Goal: Check status

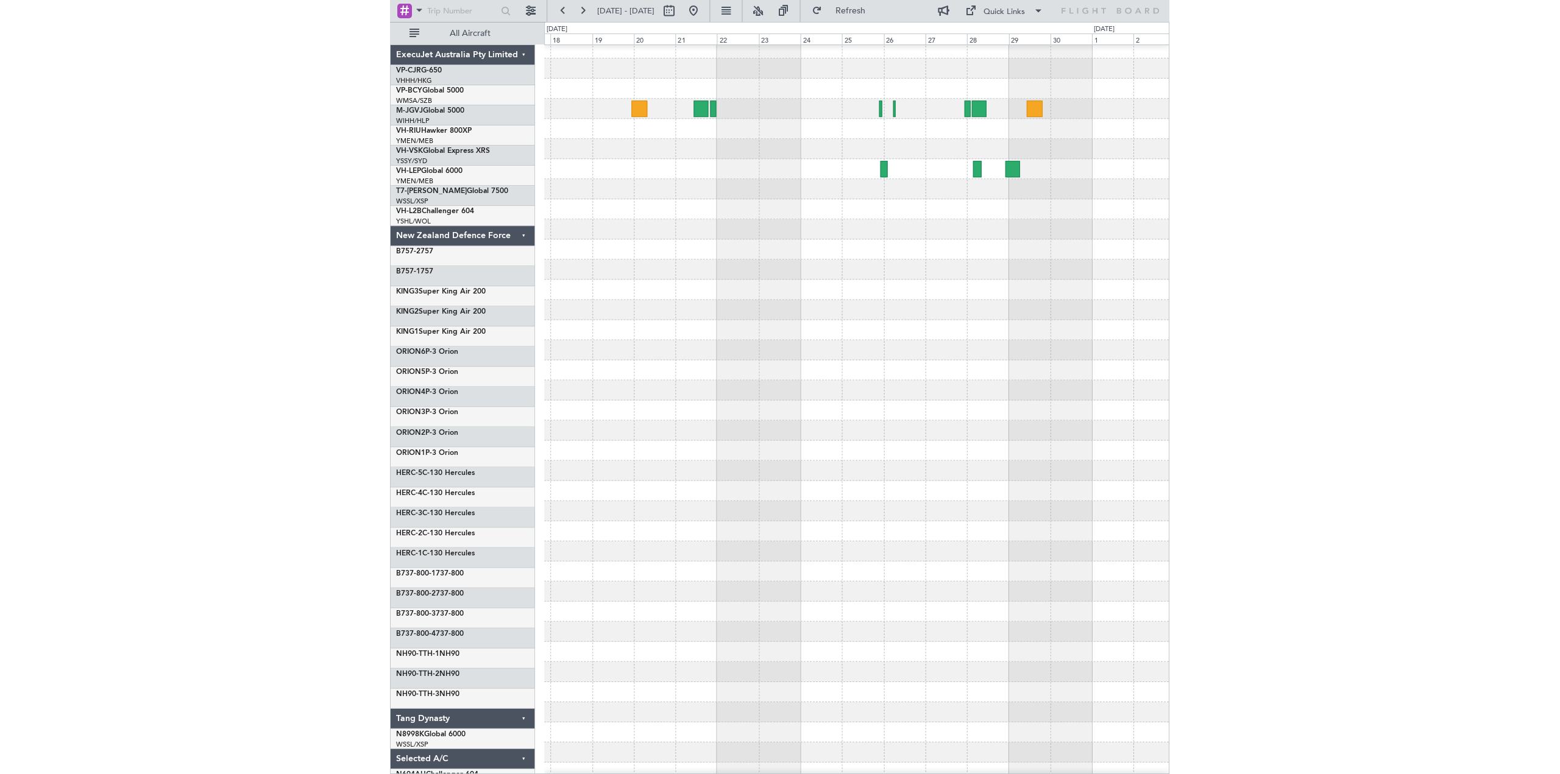
scroll to position [47, 0]
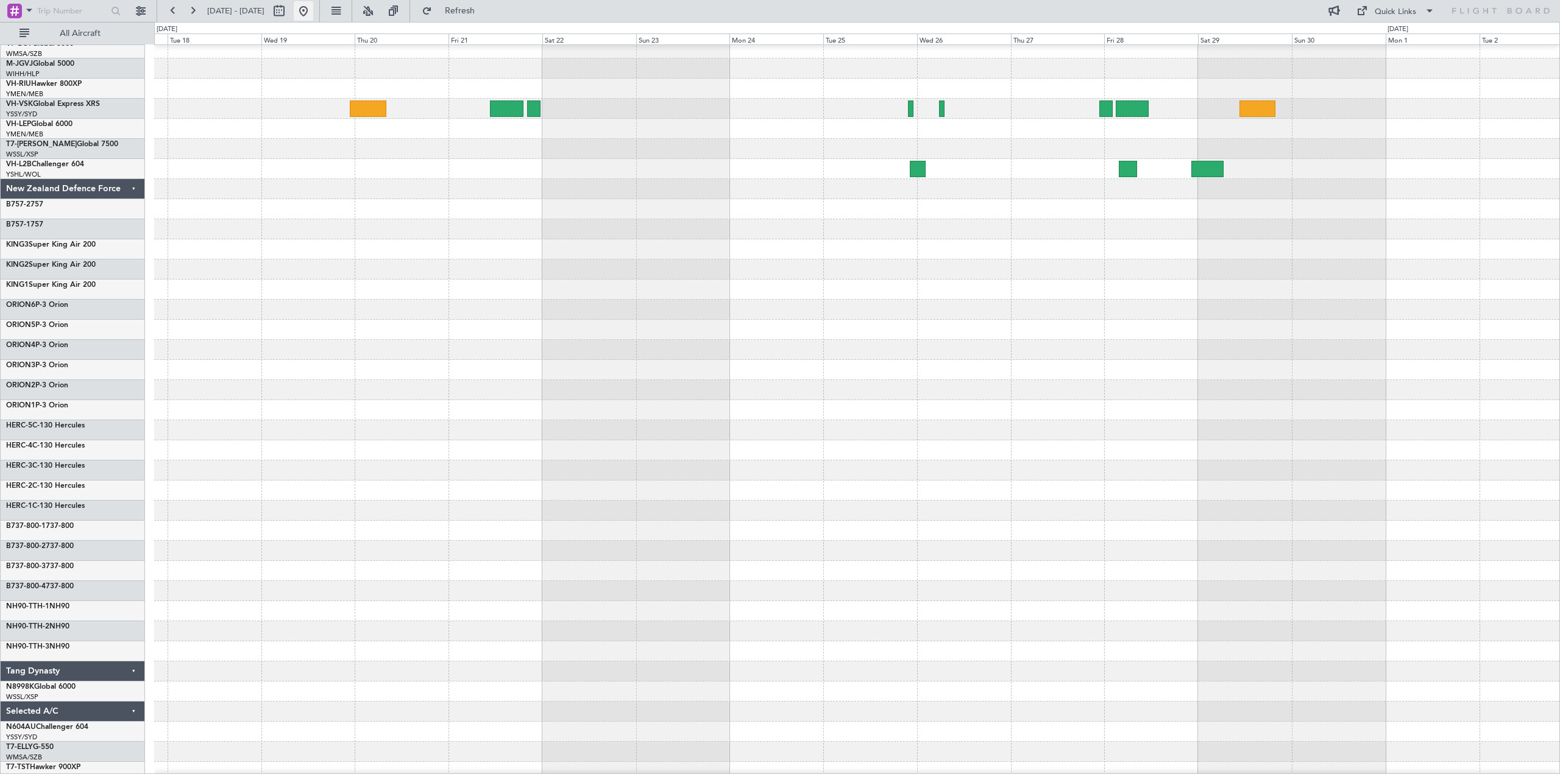
click at [313, 13] on button at bounding box center [303, 10] width 19 height 19
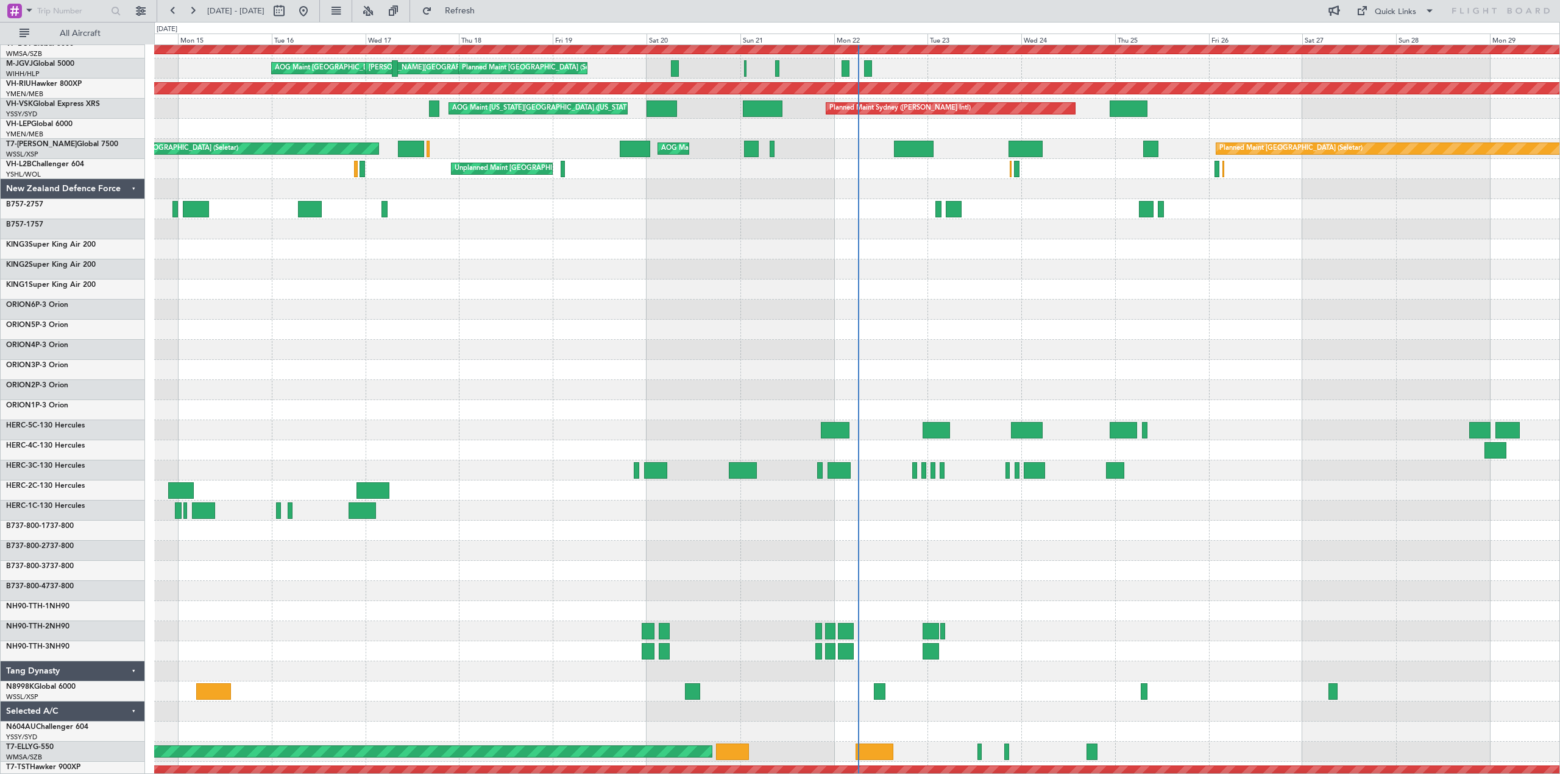
click at [130, 190] on div "New Zealand Defence Force" at bounding box center [73, 189] width 144 height 20
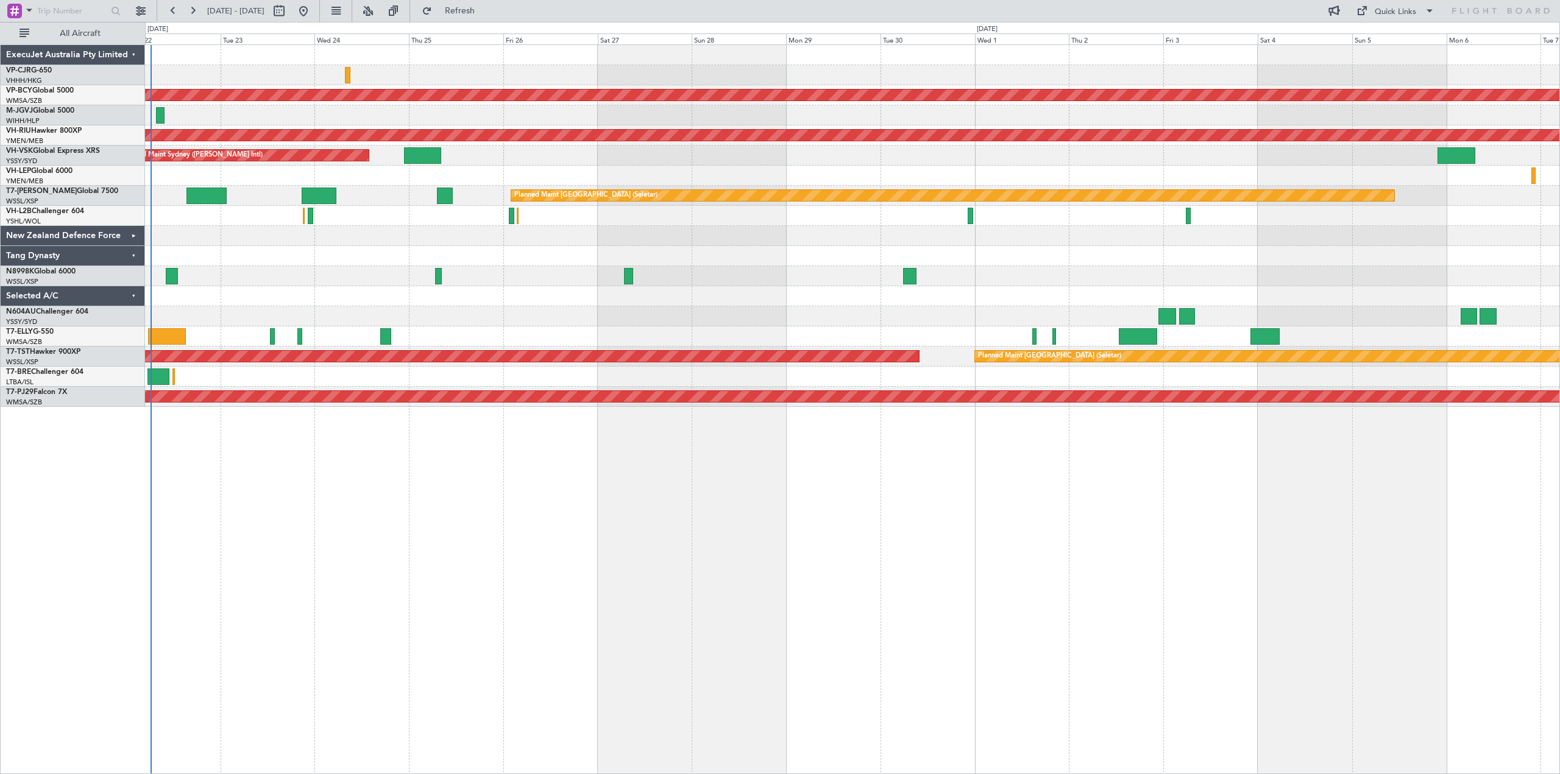
click at [578, 308] on div "Planned Maint [GEOGRAPHIC_DATA] ([GEOGRAPHIC_DATA] Intl) Unplanned Maint [GEOGR…" at bounding box center [852, 226] width 1414 height 362
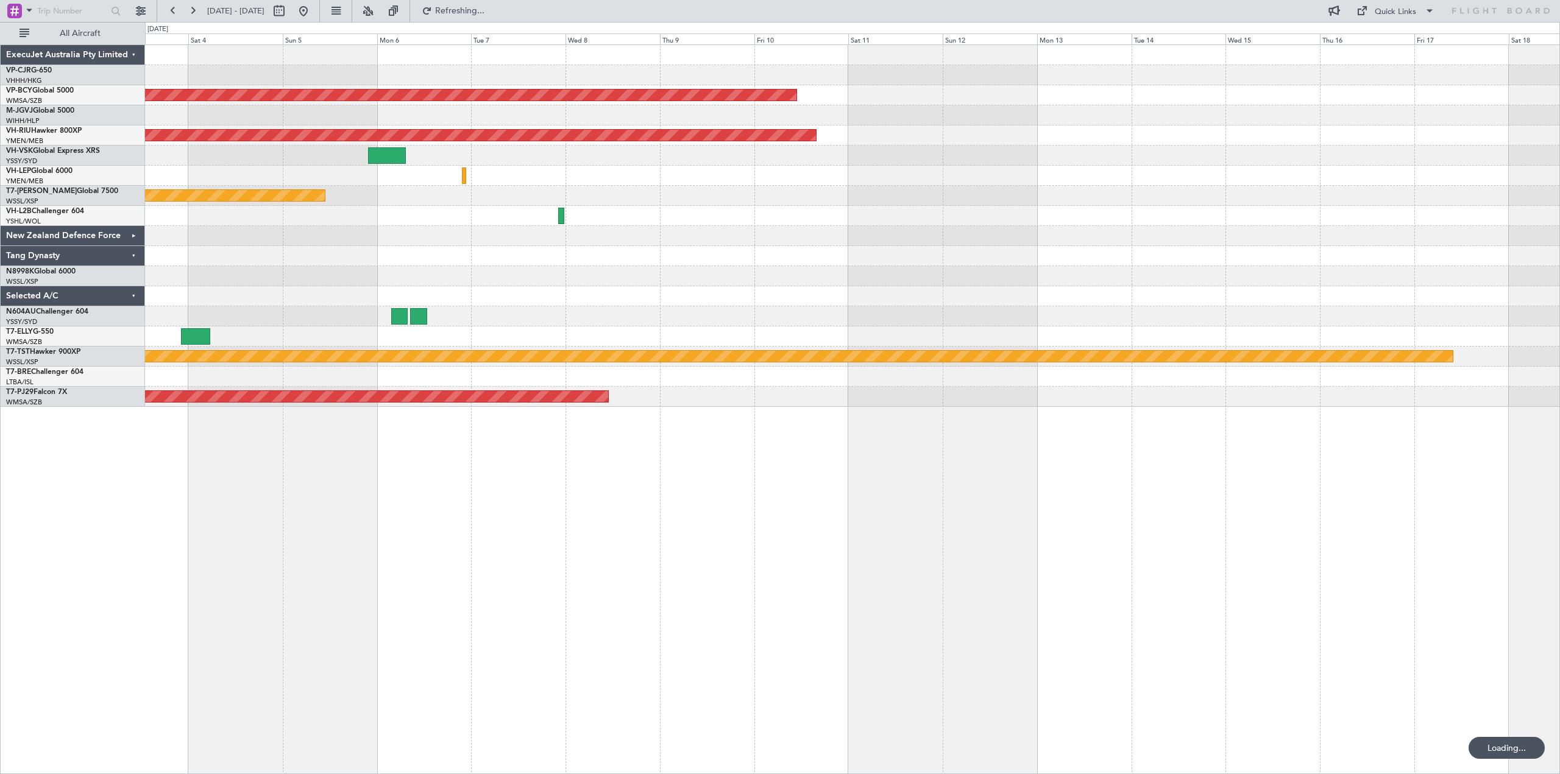
click at [269, 295] on div "Unplanned Maint [GEOGRAPHIC_DATA] (Sultan [PERSON_NAME] [PERSON_NAME] - Subang)…" at bounding box center [852, 226] width 1414 height 362
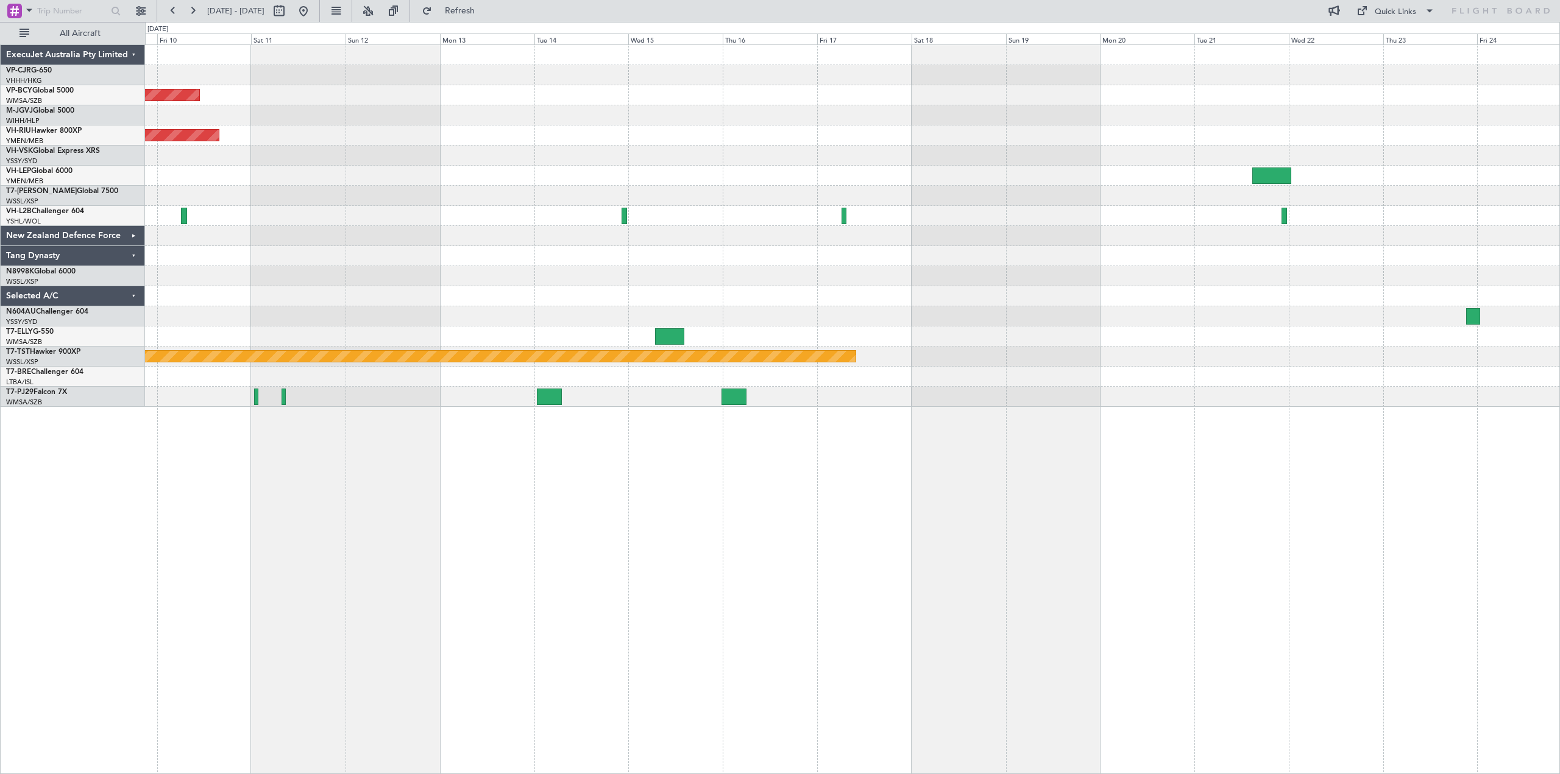
click at [742, 166] on div "Unplanned Maint [GEOGRAPHIC_DATA] (Sultan [PERSON_NAME] [PERSON_NAME] - Subang)…" at bounding box center [852, 226] width 1414 height 362
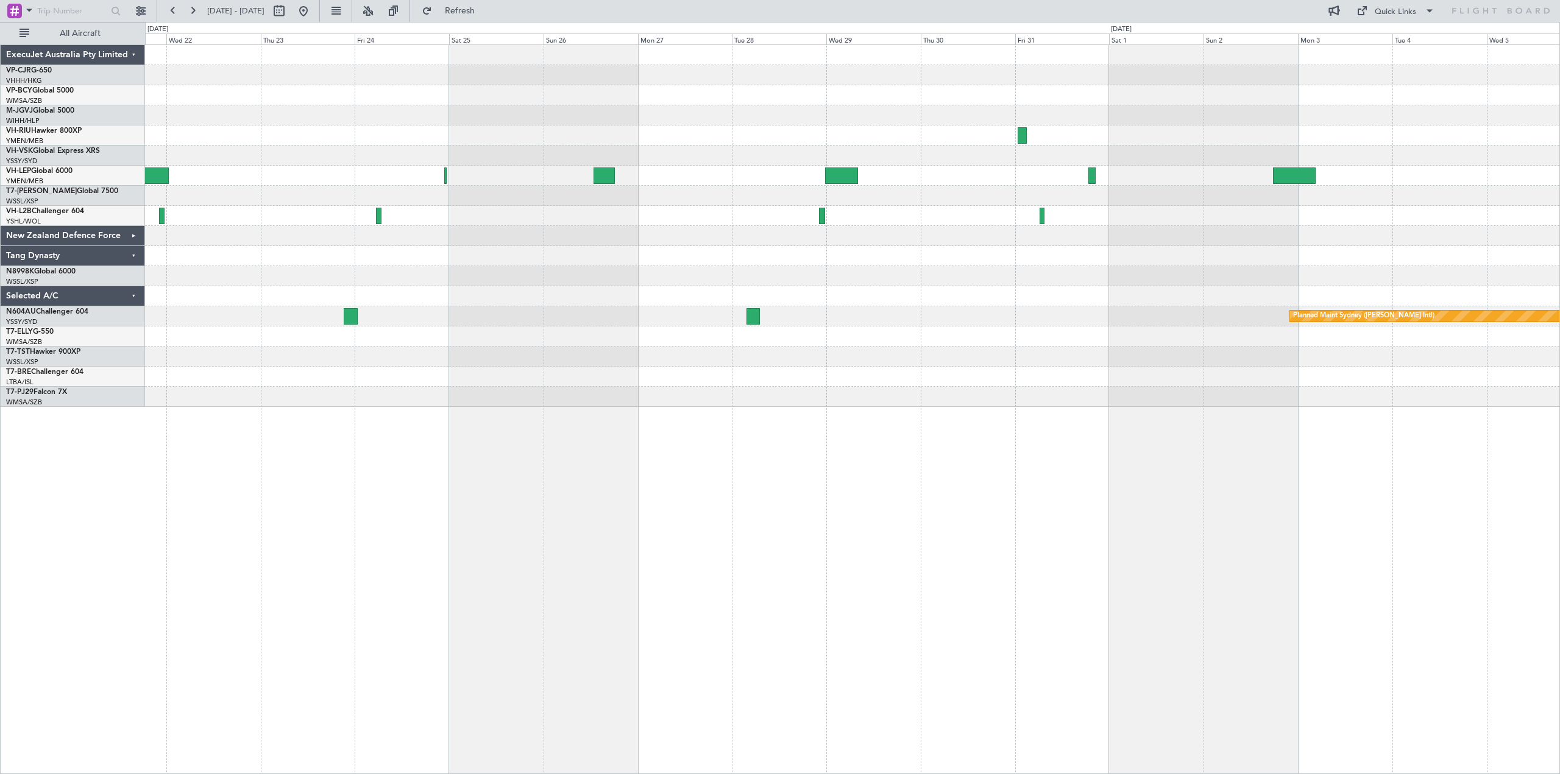
click at [225, 119] on div "Planned Maint Sydney ([PERSON_NAME] Intl)" at bounding box center [852, 226] width 1414 height 362
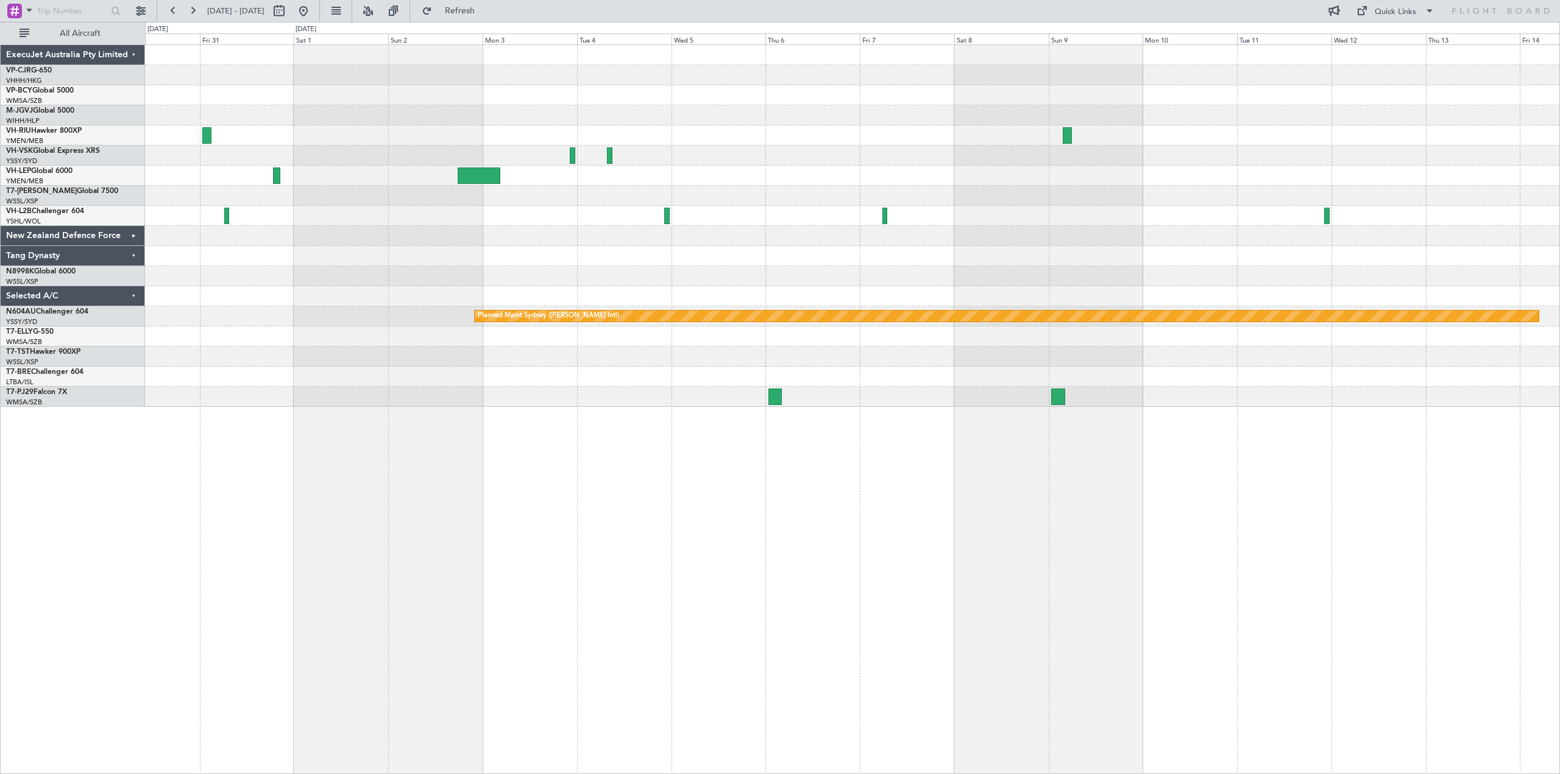
click at [538, 127] on div at bounding box center [852, 136] width 1414 height 20
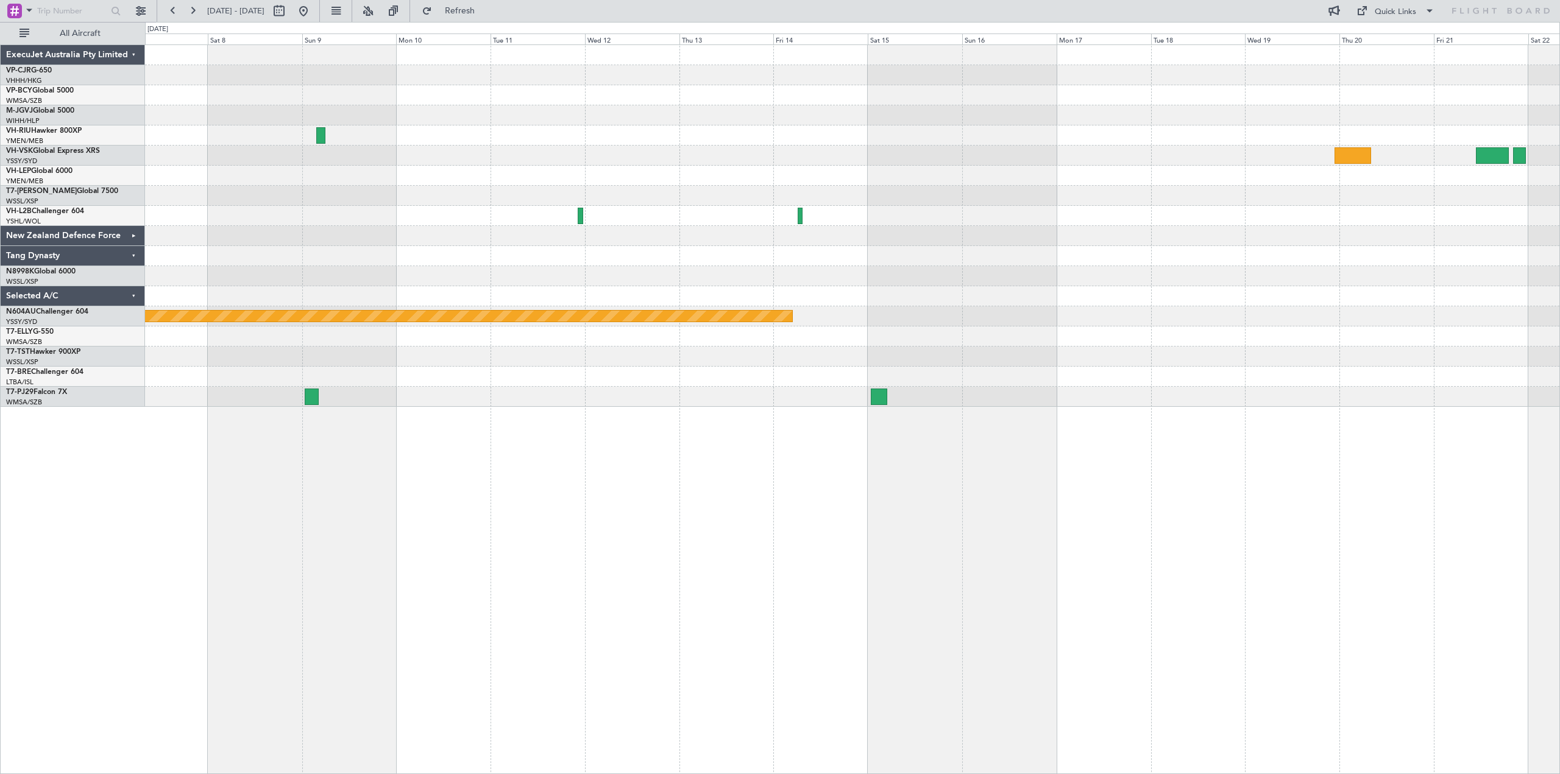
click at [419, 125] on div "Planned Maint Sydney ([PERSON_NAME] Intl)" at bounding box center [852, 226] width 1414 height 362
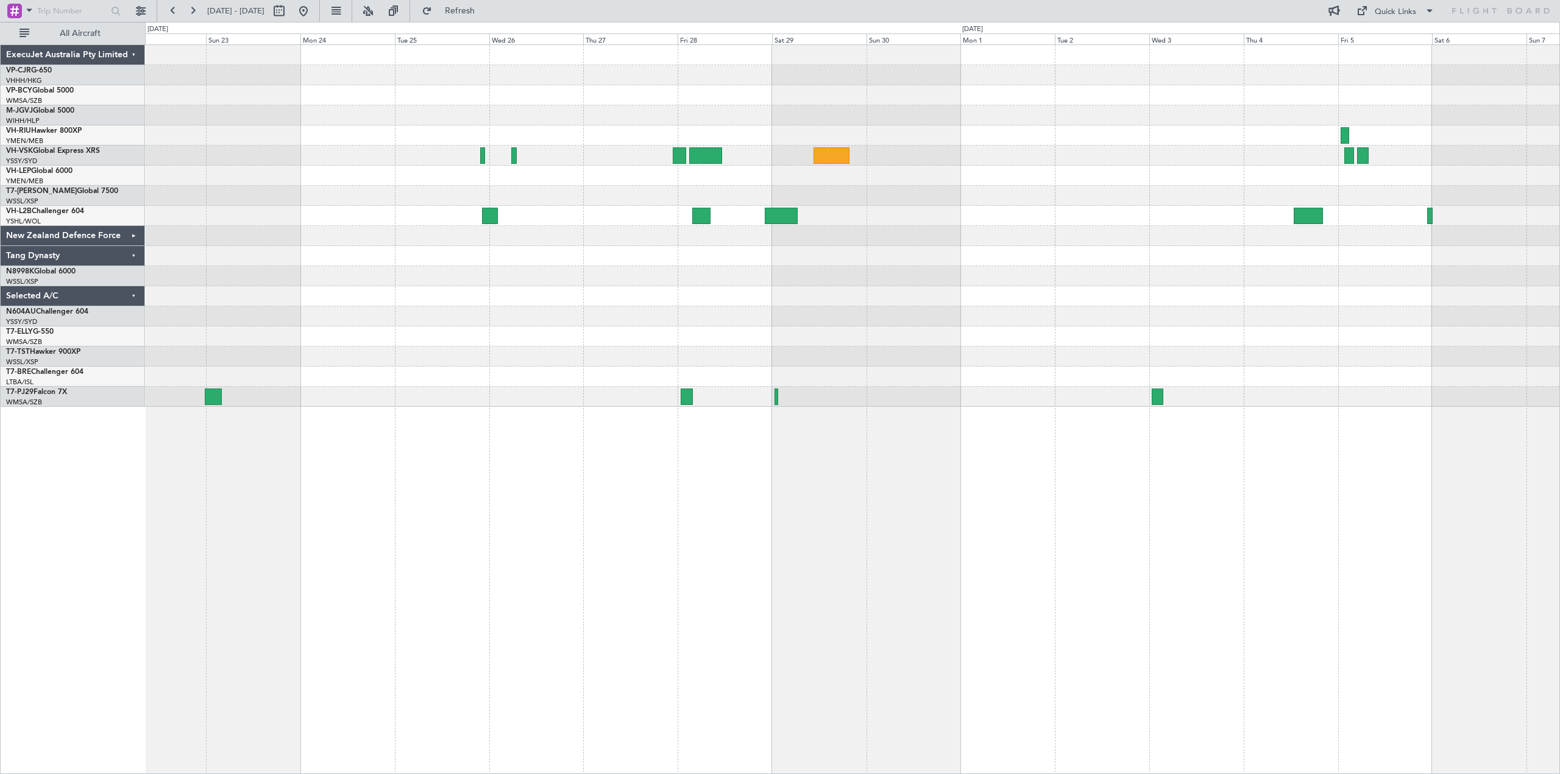
click at [438, 139] on div at bounding box center [852, 136] width 1414 height 20
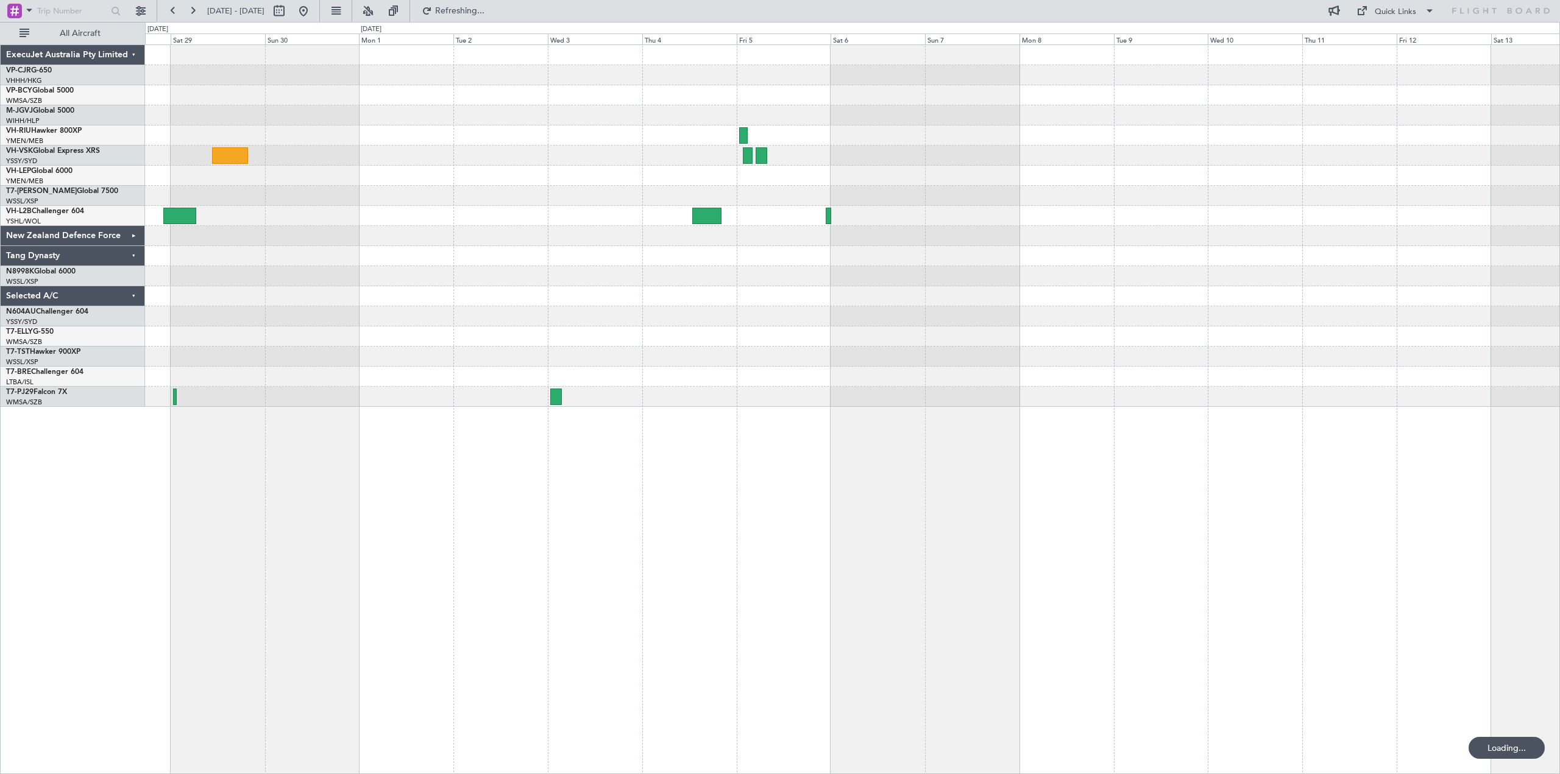
click at [456, 129] on div at bounding box center [852, 136] width 1414 height 20
